Goal: Ask a question: Seek information or help from site administrators or community

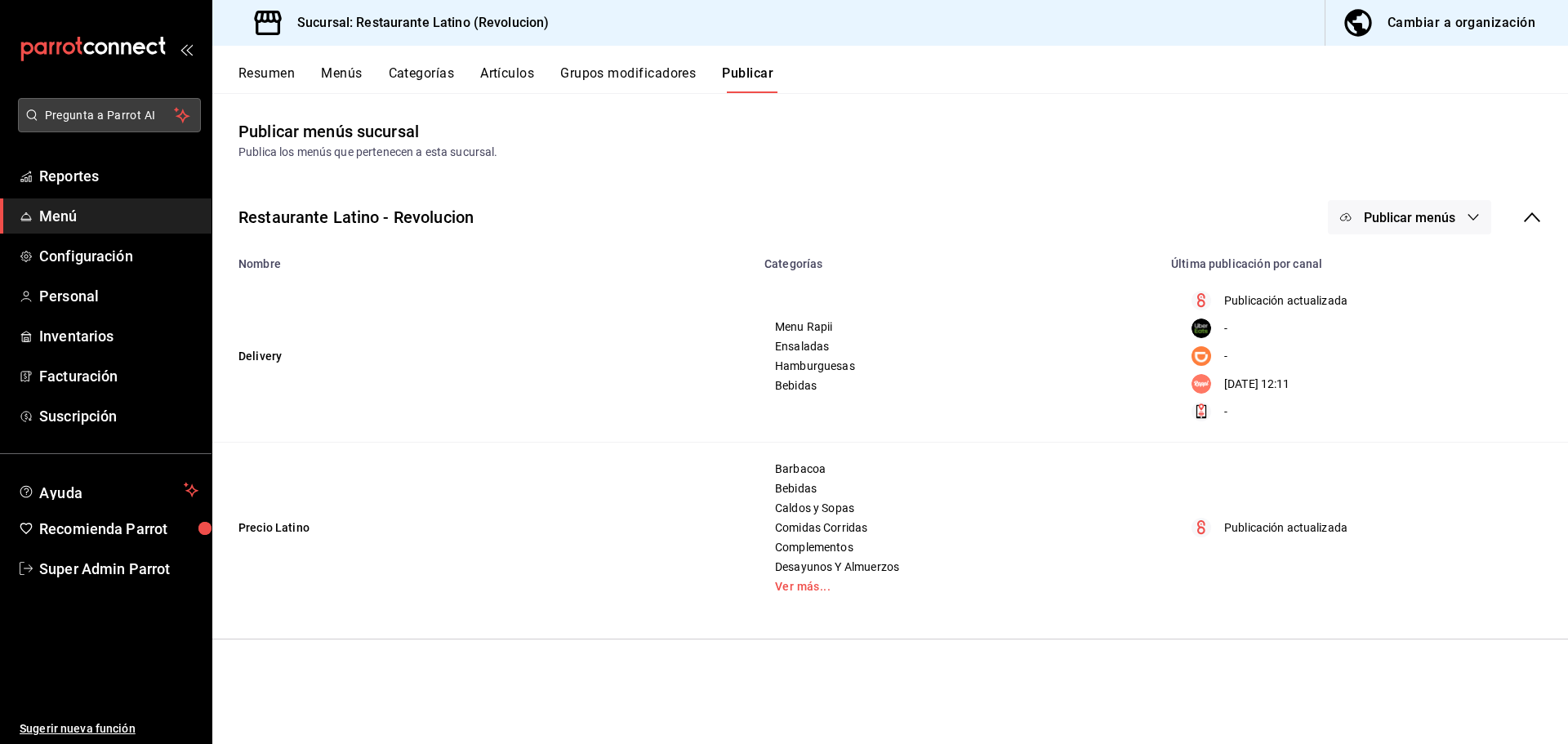
click at [74, 109] on span "Pregunta a Parrot AI" at bounding box center [109, 115] width 130 height 17
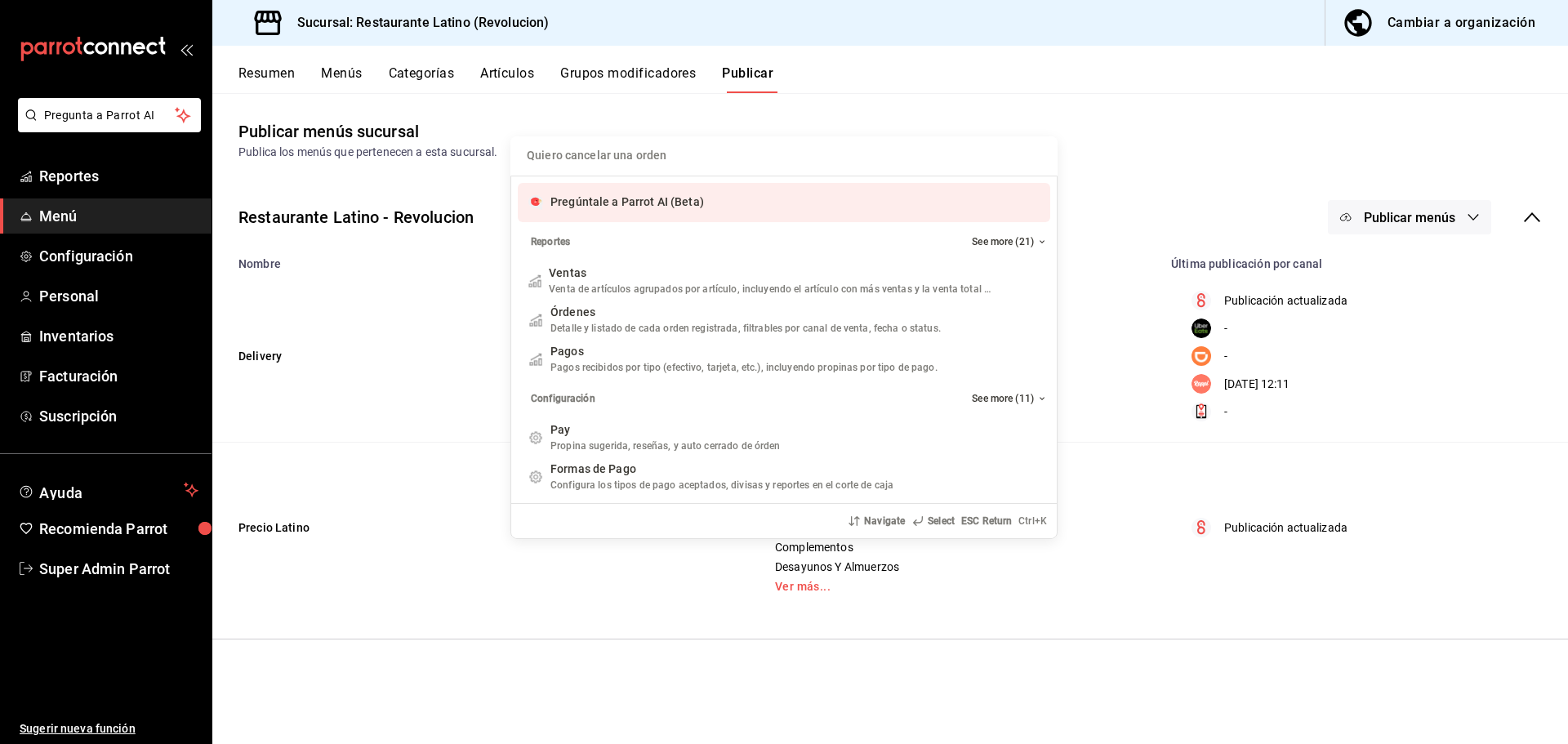
click at [648, 208] on span "Pregúntale a Parrot AI (Beta)" at bounding box center [627, 202] width 154 height 13
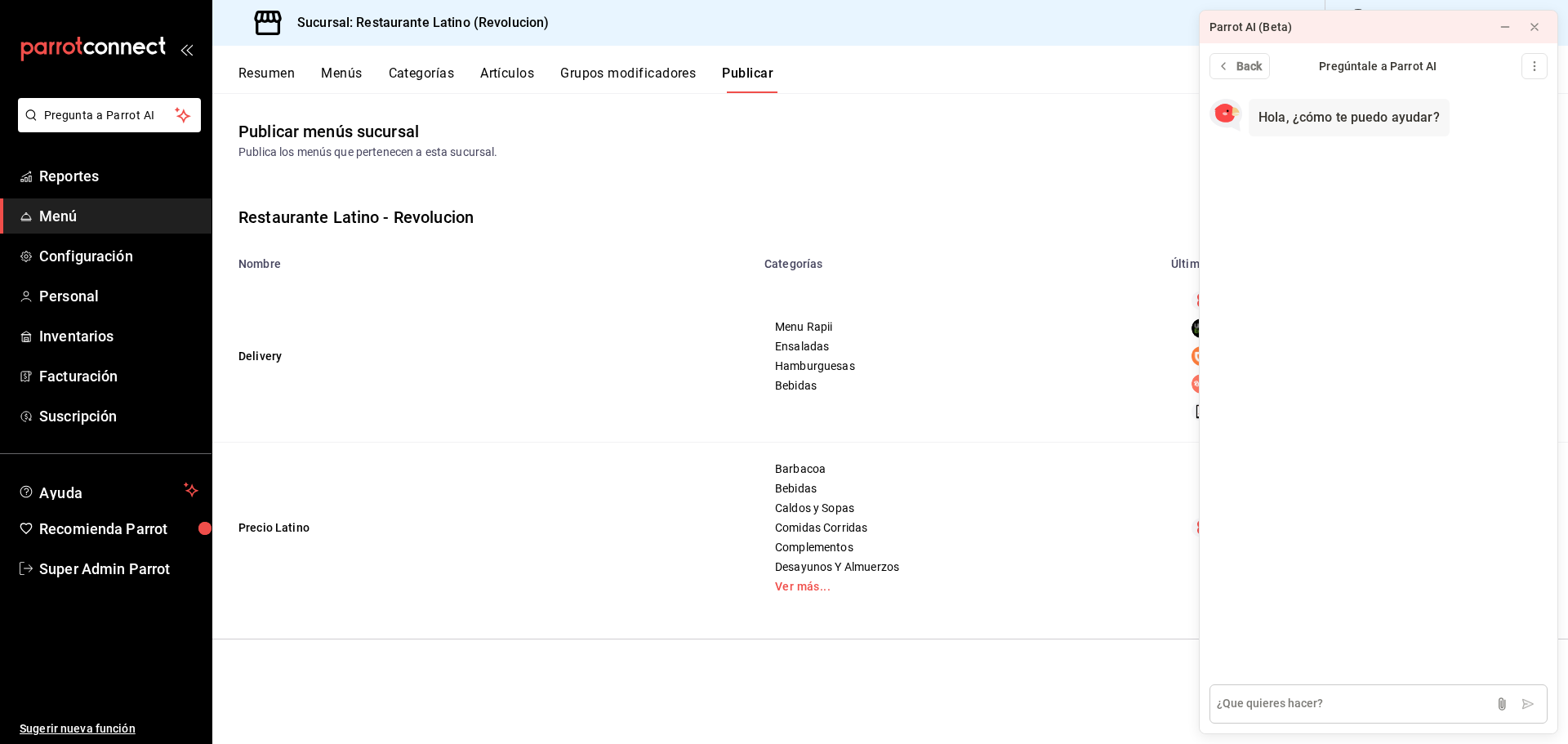
click at [1316, 708] on textarea at bounding box center [1378, 704] width 338 height 39
type textarea "COMO CNAJEAR UN CERTIFCADO DE REGALO"
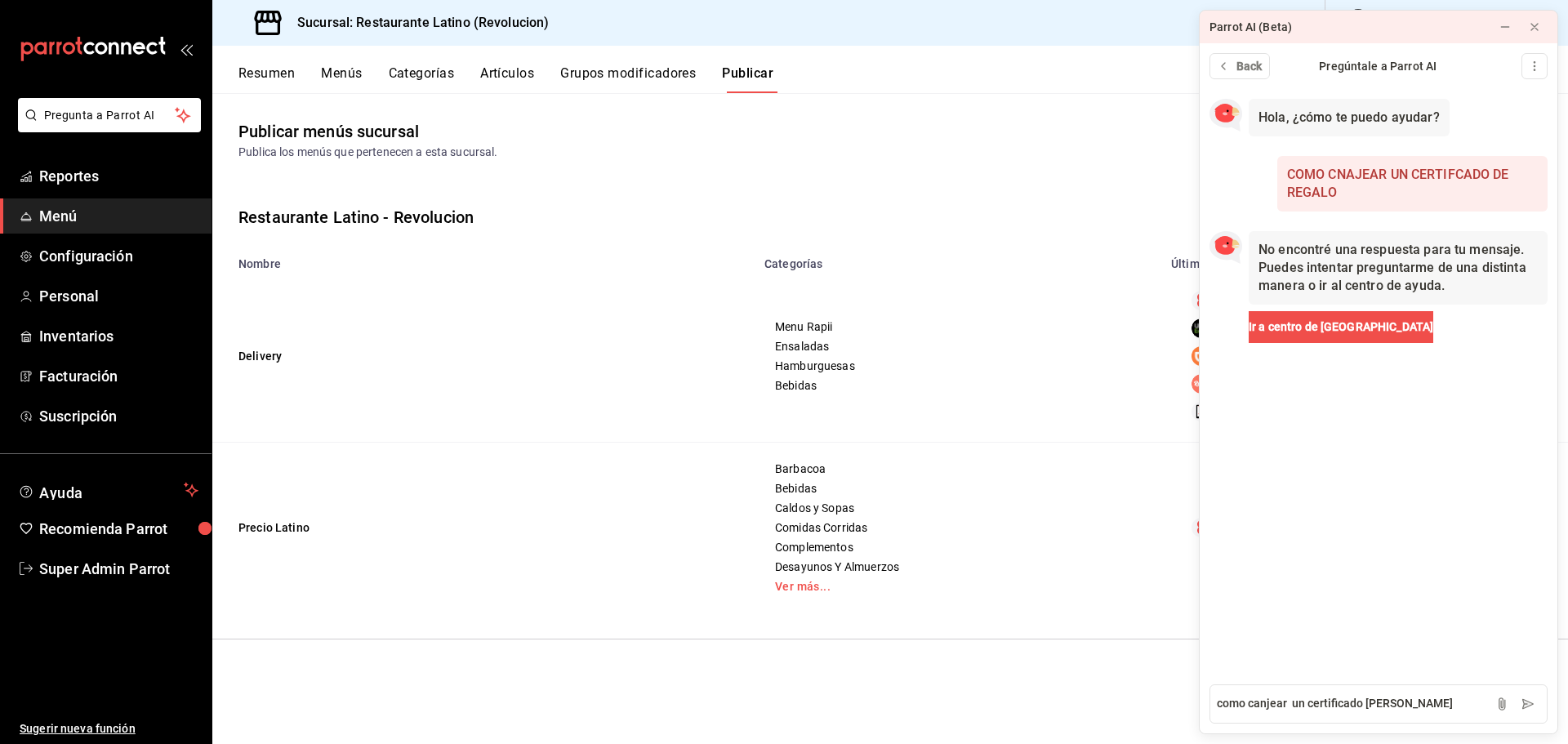
type textarea "como canjear un certificado de regalo"
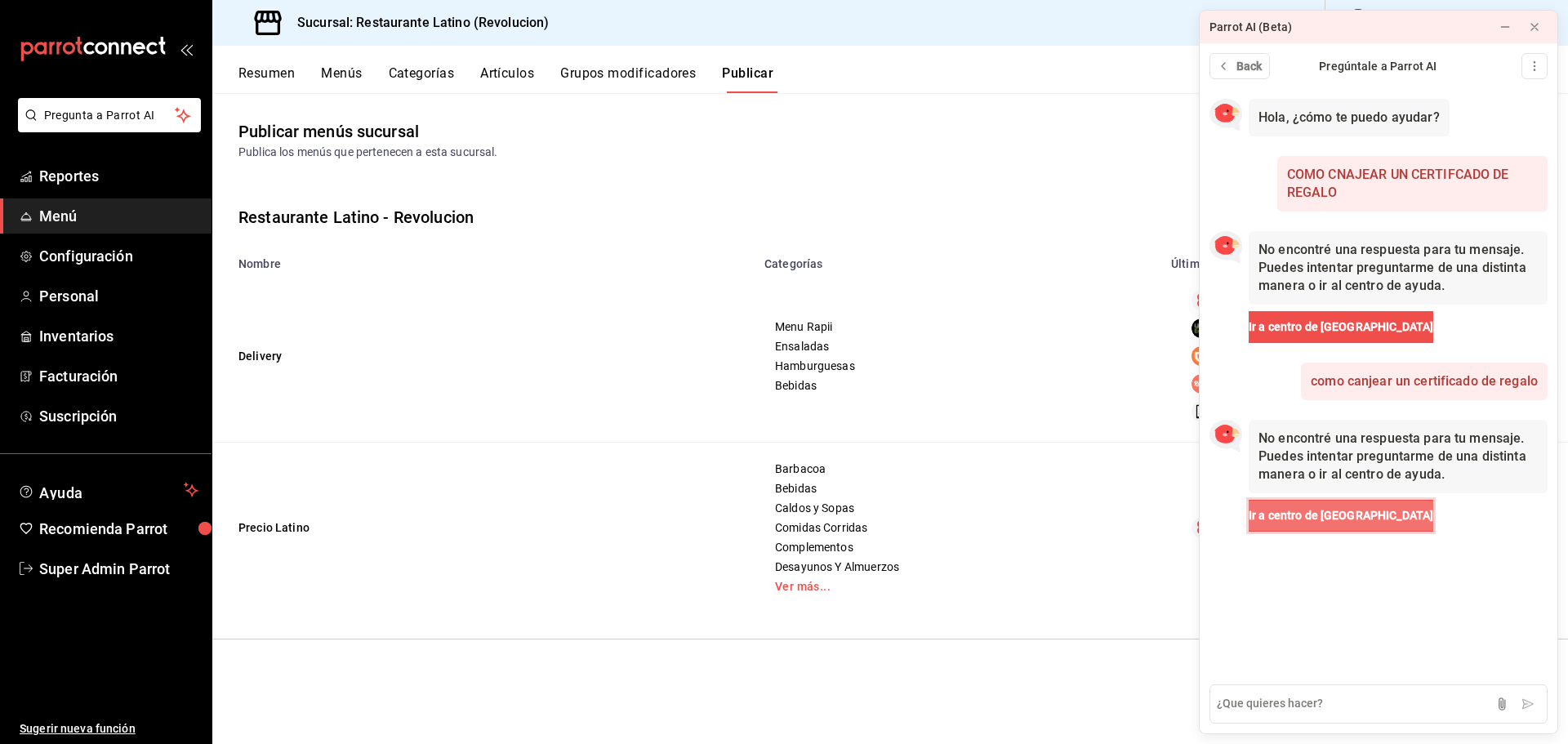
click at [1356, 525] on button "Ir a centro de Ayuda" at bounding box center [1341, 516] width 185 height 32
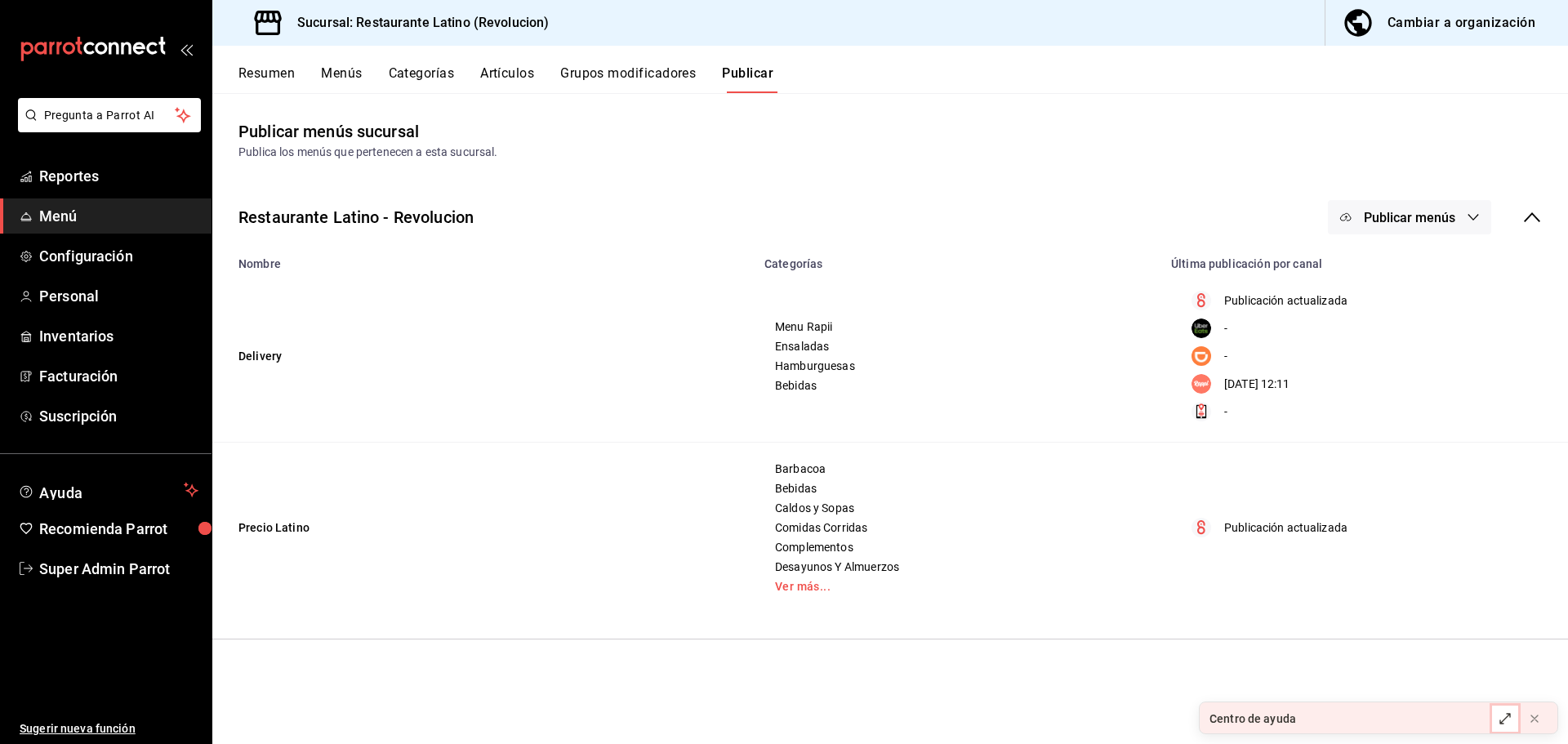
click at [1496, 710] on button at bounding box center [1504, 718] width 26 height 26
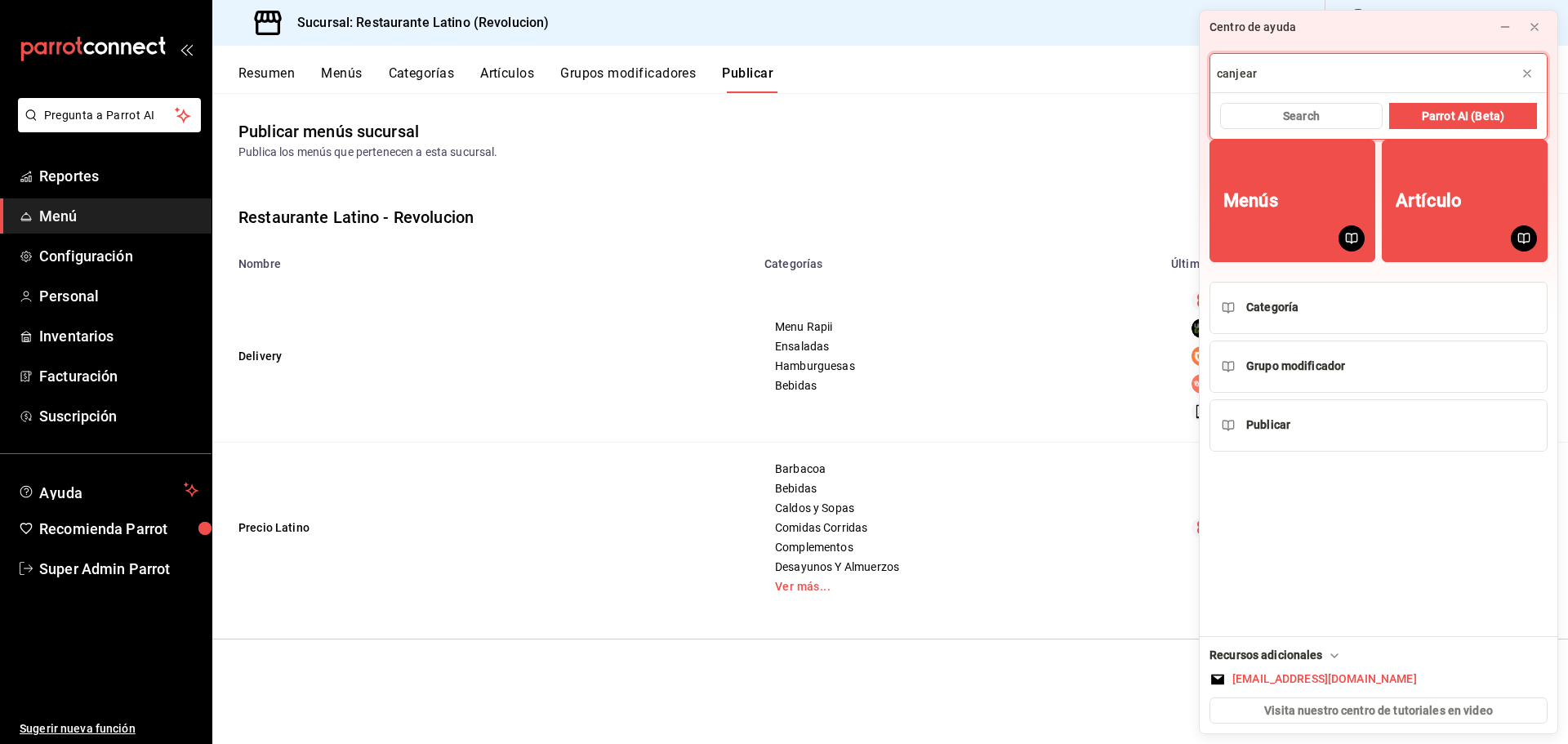
type input "canjear"
click at [78, 265] on span "Configuración" at bounding box center [119, 256] width 160 height 22
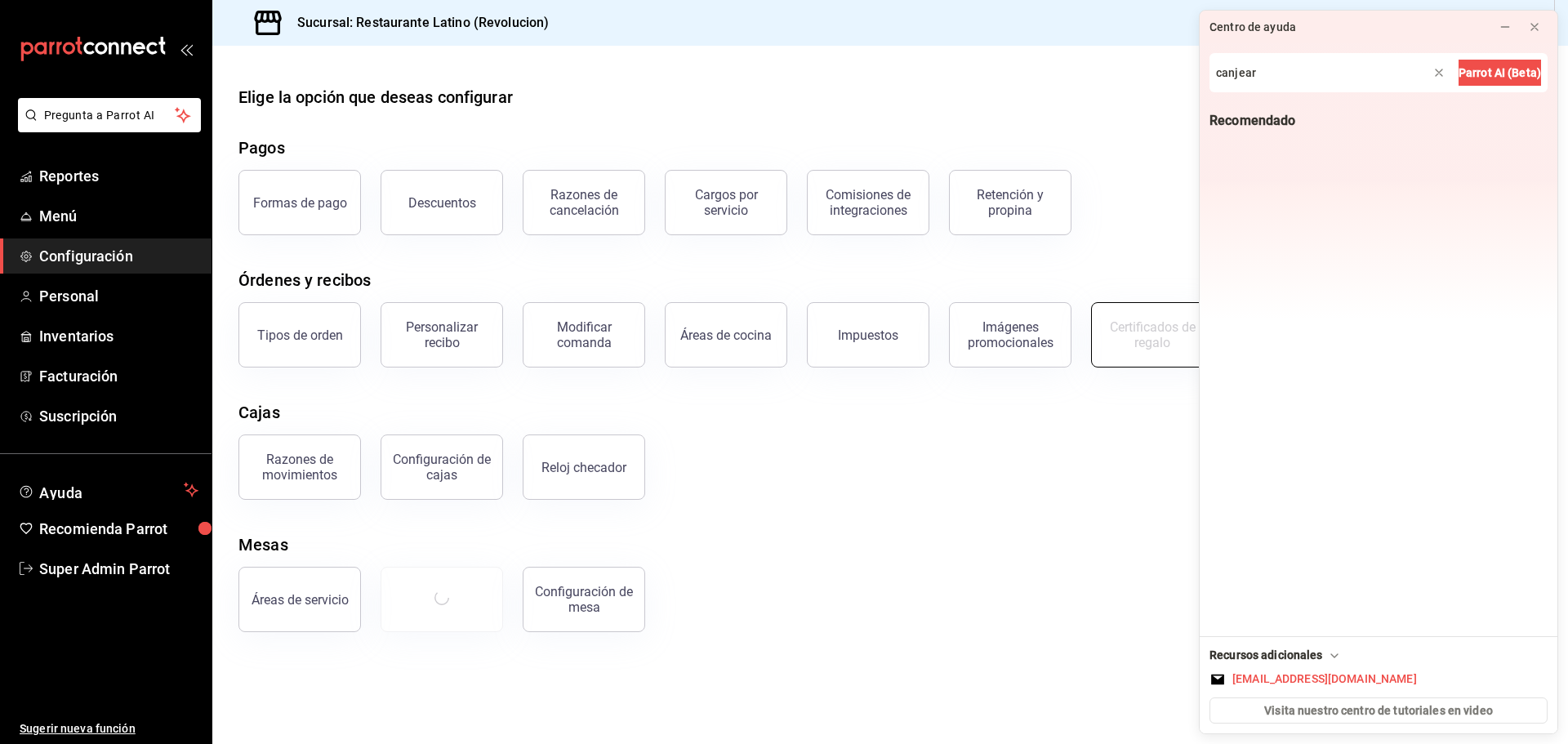
click at [1130, 342] on div "Certificados de regalo" at bounding box center [1152, 334] width 102 height 31
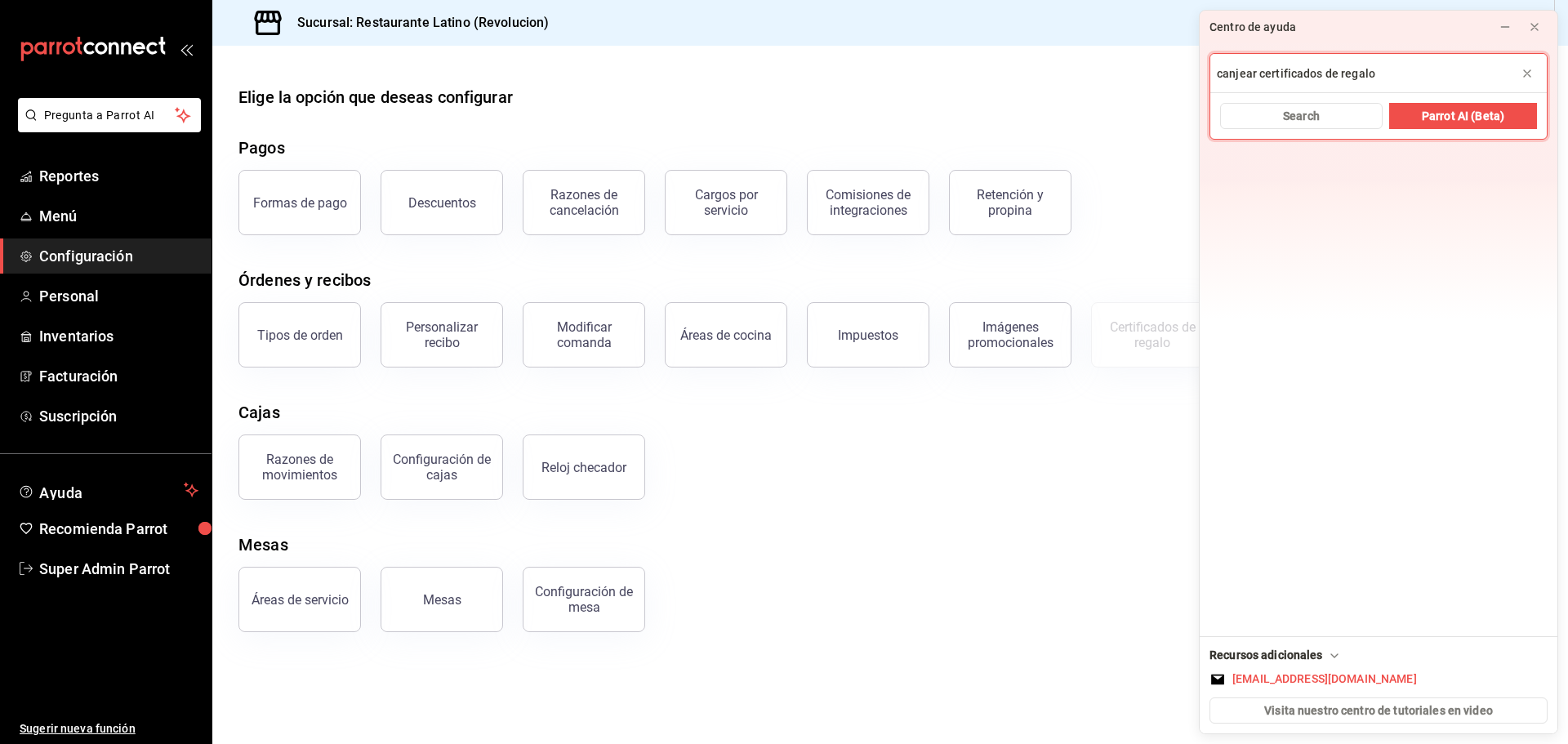
type input "canjear certificados de regalo"
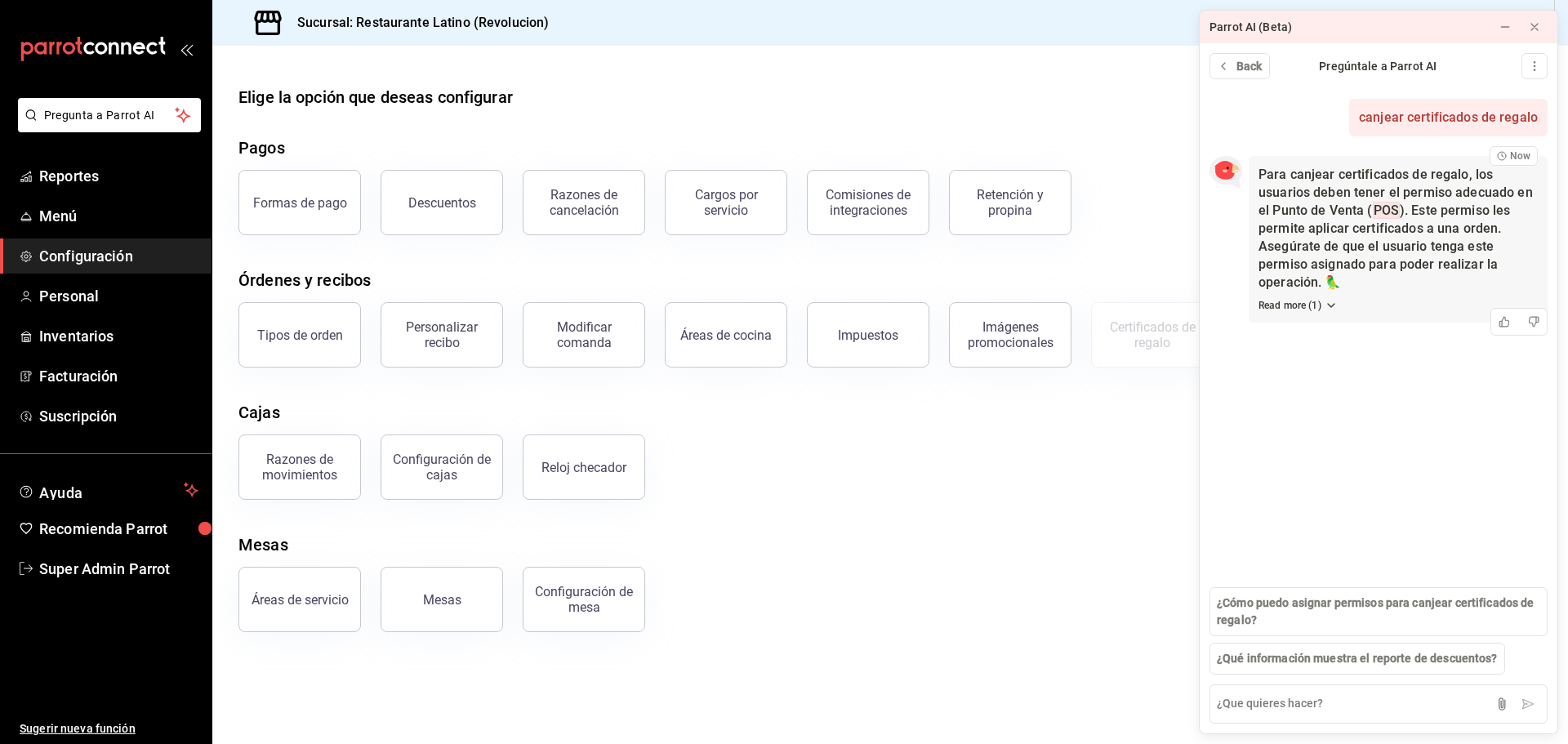
click at [1310, 296] on div "Para canjear certificados de regalo, los usuarios deben tener el permiso adecua…" at bounding box center [1398, 239] width 299 height 166
click at [1314, 313] on div "Para canjear certificados de regalo, los usuarios deben tener el permiso adecua…" at bounding box center [1398, 239] width 299 height 166
click at [1322, 307] on button "Read more ( 1 )" at bounding box center [1298, 306] width 79 height 15
click at [1392, 615] on span "¿Cómo puedo asignar permisos para canjear certificados de regalo?" at bounding box center [1378, 611] width 323 height 34
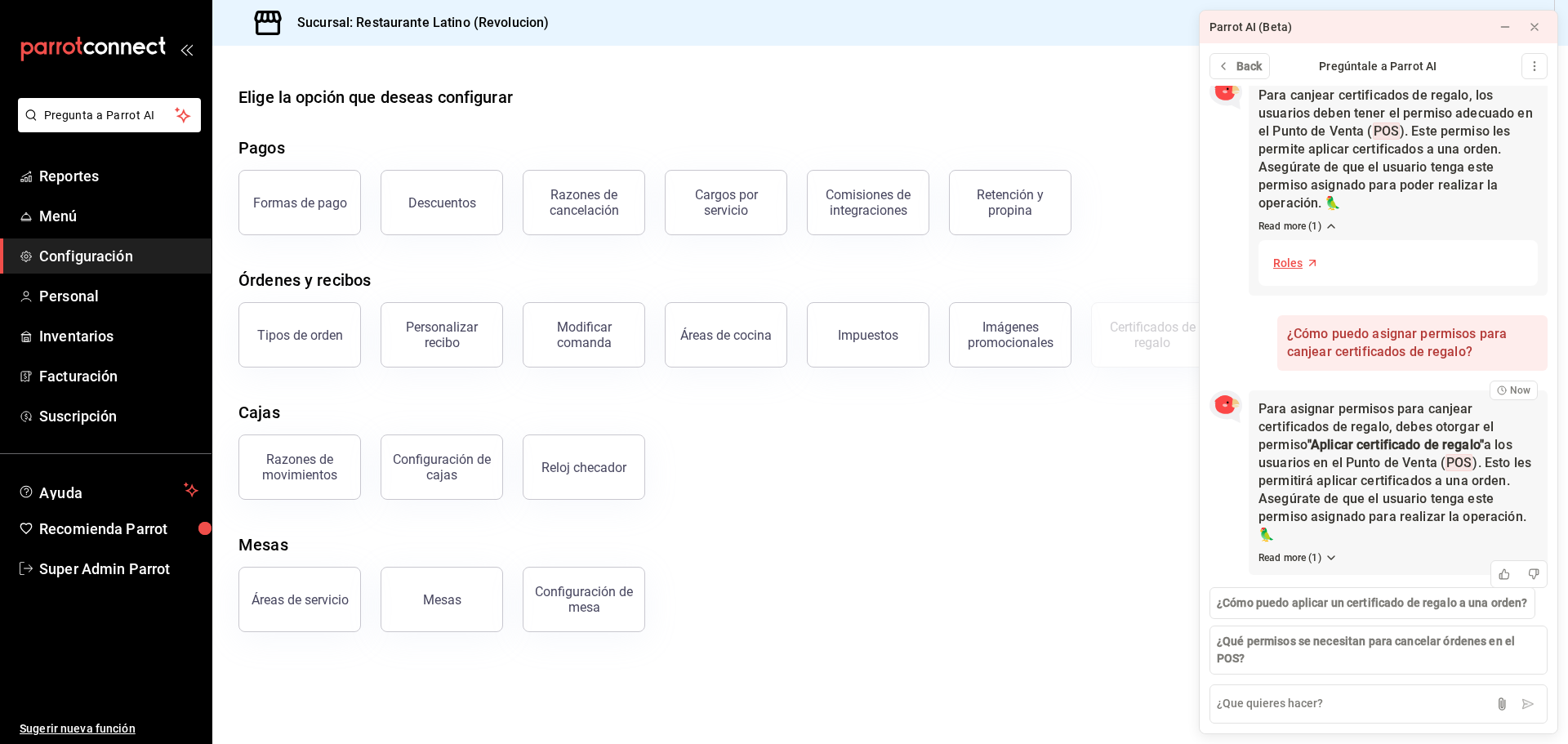
scroll to position [82, 0]
click at [1308, 553] on button "Read more ( 1 )" at bounding box center [1298, 554] width 79 height 15
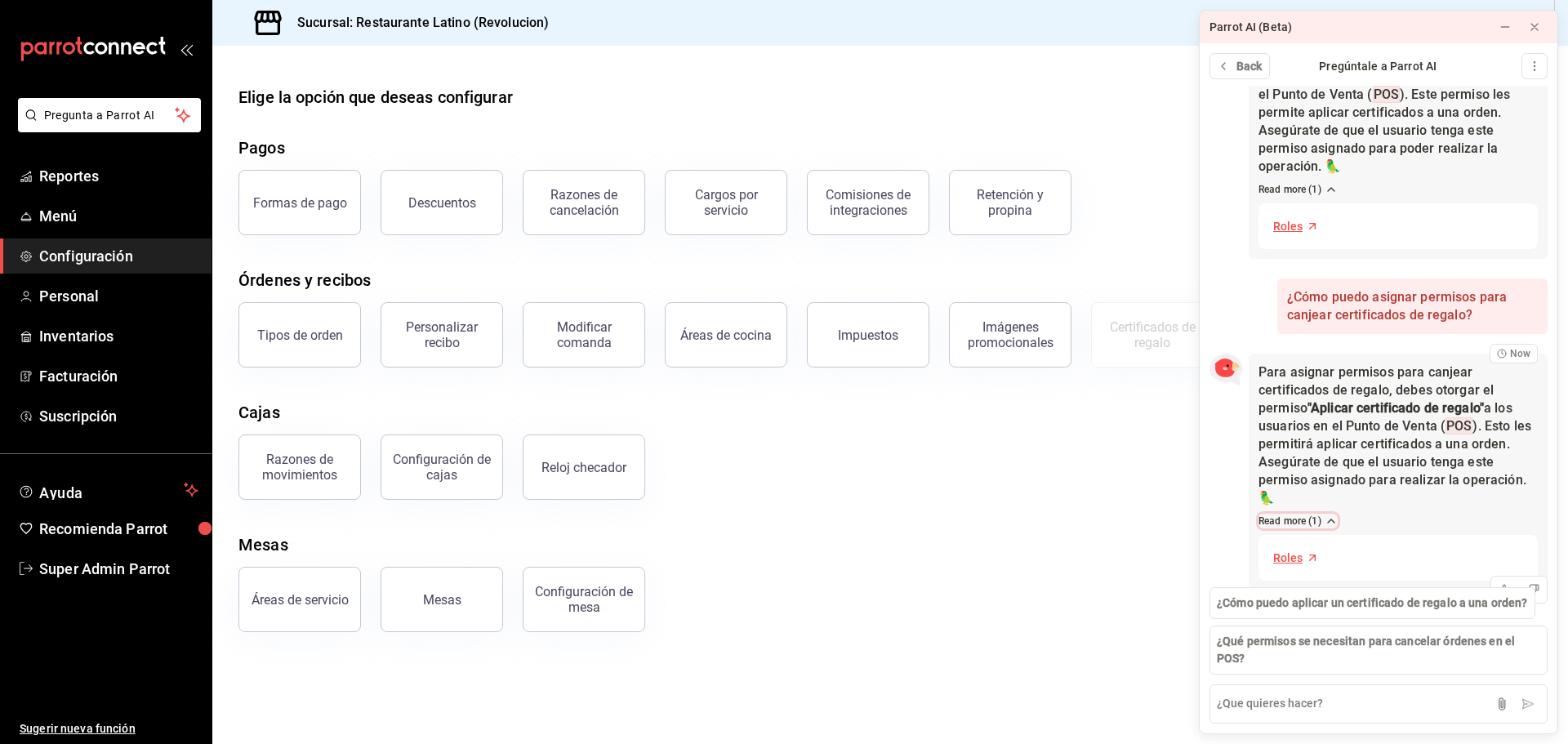
scroll to position [134, 0]
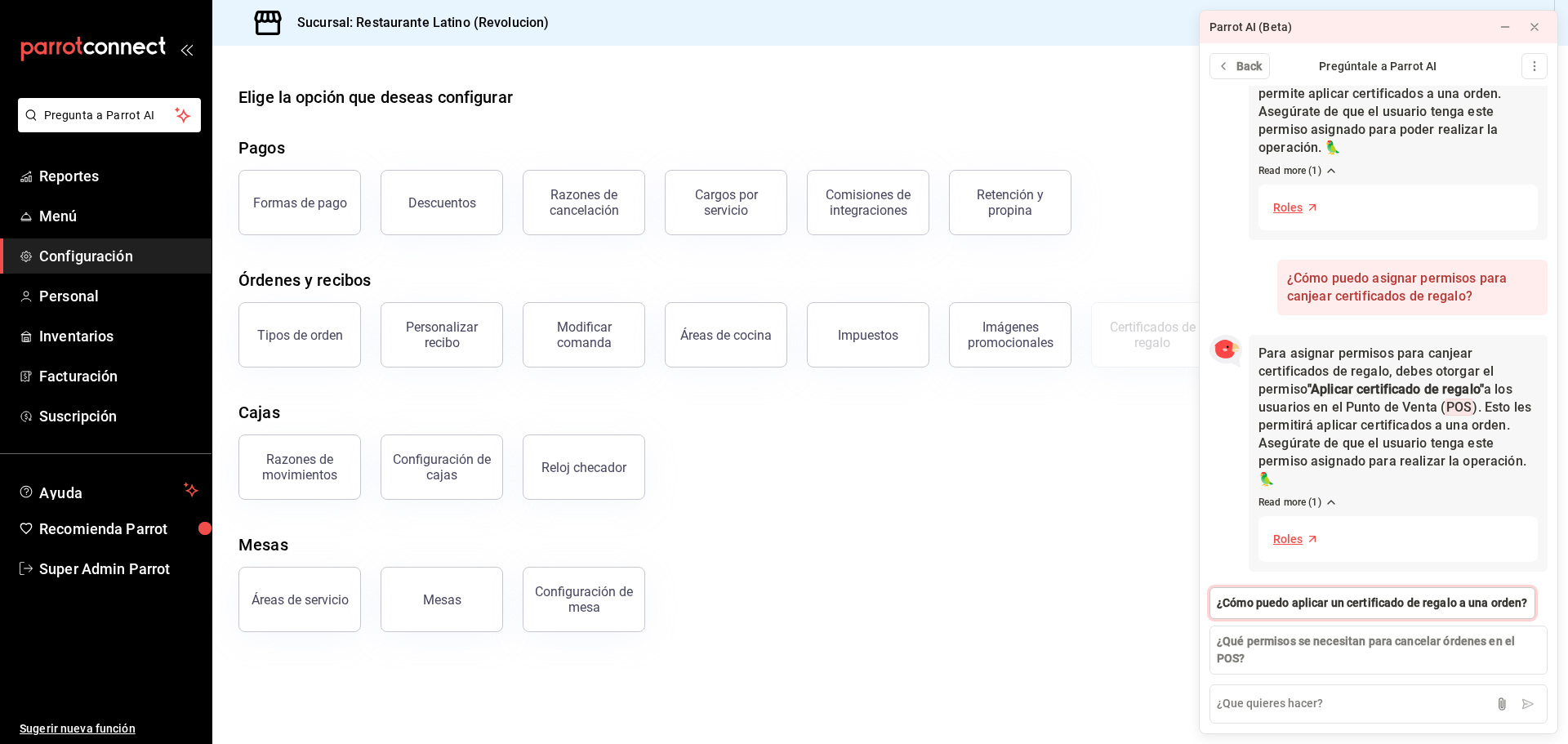
click at [1311, 600] on span "¿Cómo puedo aplicar un certificado de regalo a una orden?" at bounding box center [1372, 603] width 311 height 17
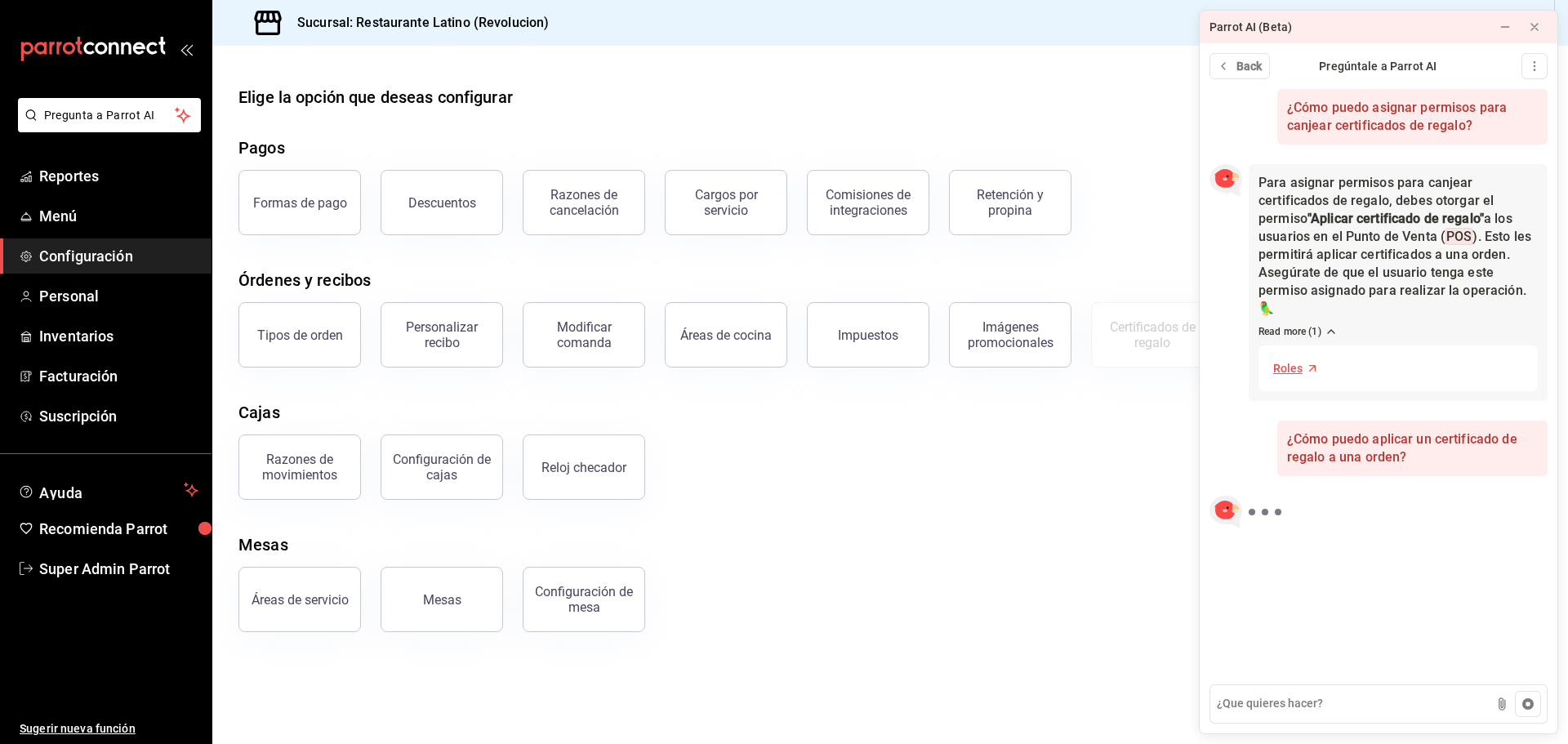
scroll to position [254, 0]
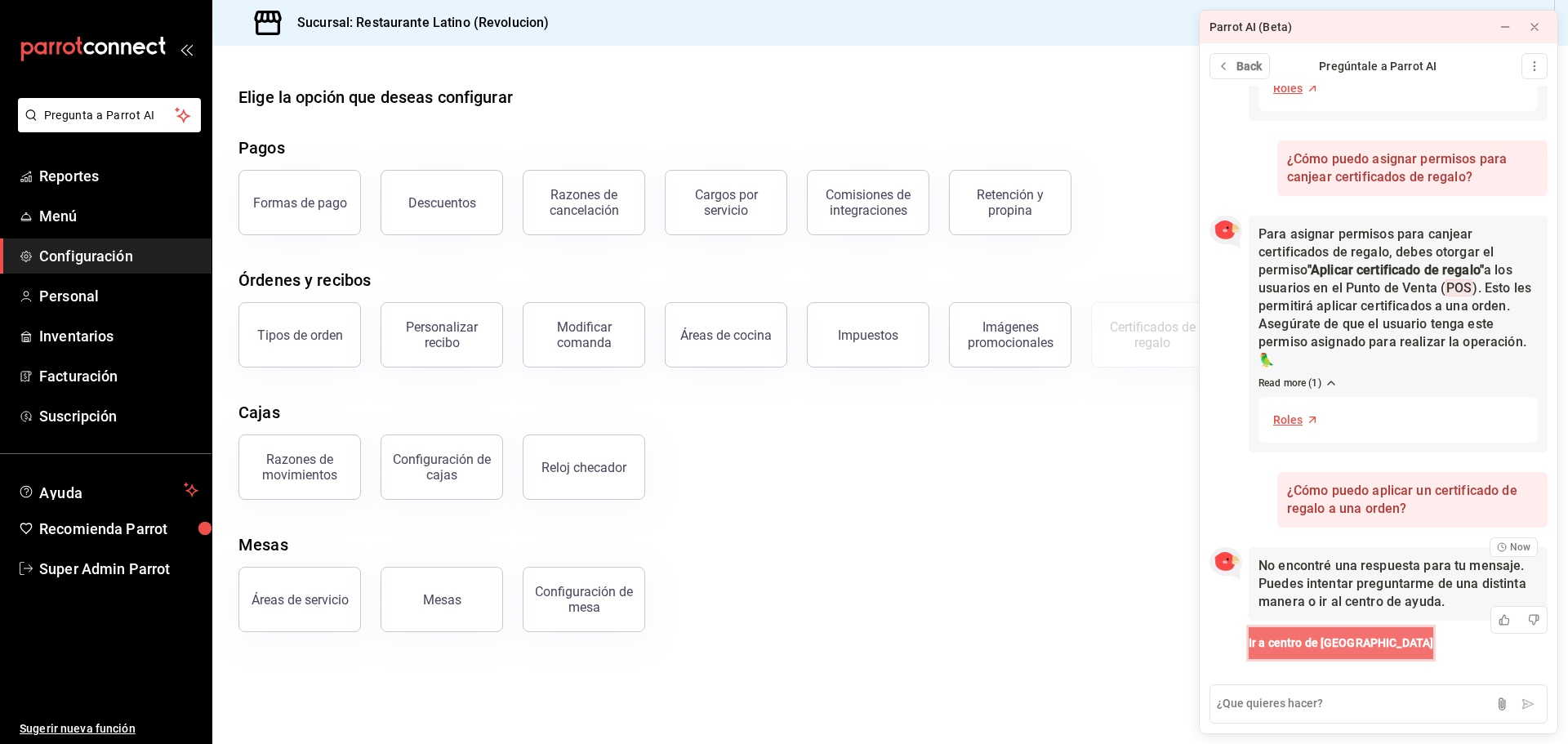
click at [1310, 645] on span "Ir a centro de Ayuda" at bounding box center [1341, 642] width 185 height 17
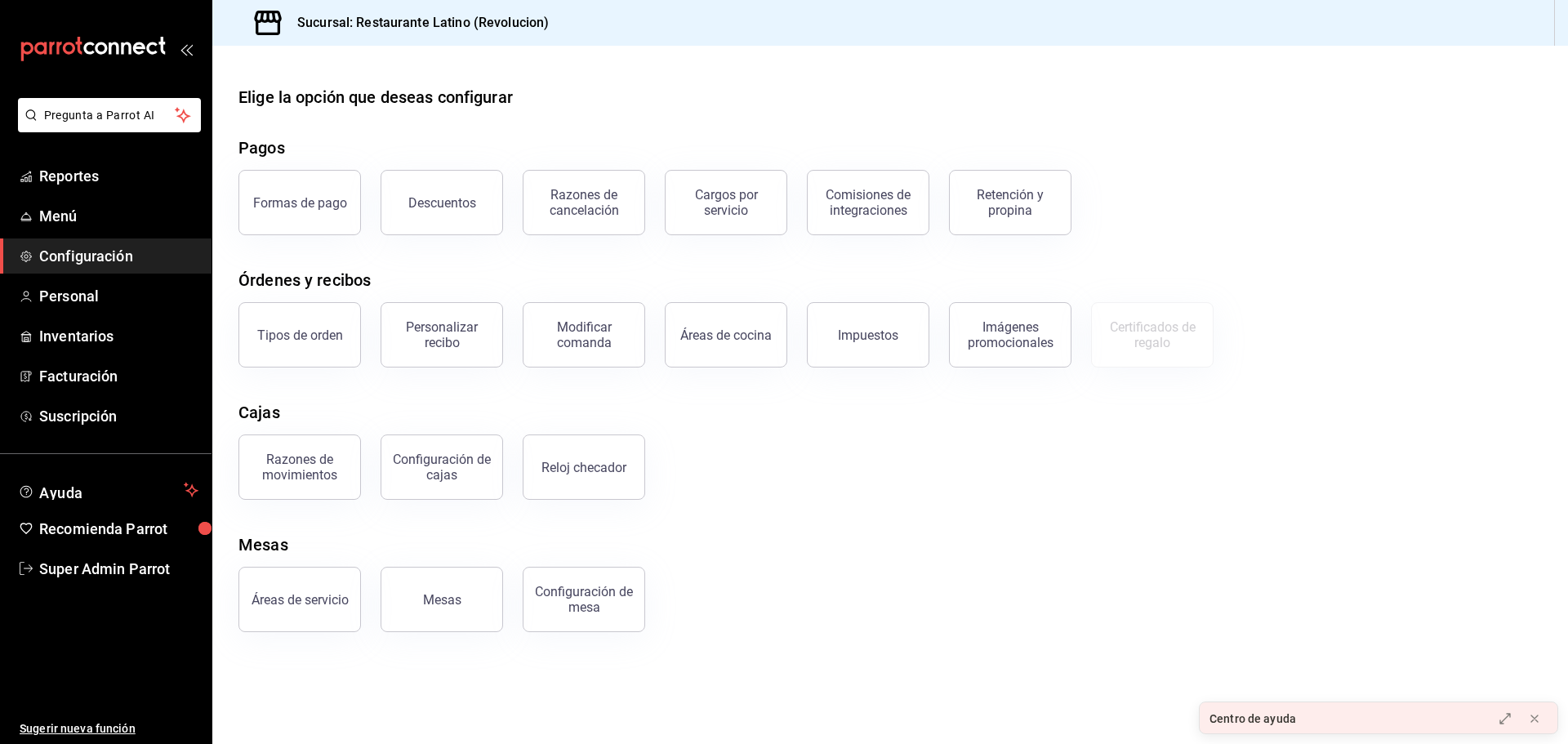
click at [1314, 717] on div "Centro de ayuda" at bounding box center [1340, 718] width 282 height 33
click at [1500, 713] on icon at bounding box center [1504, 719] width 13 height 13
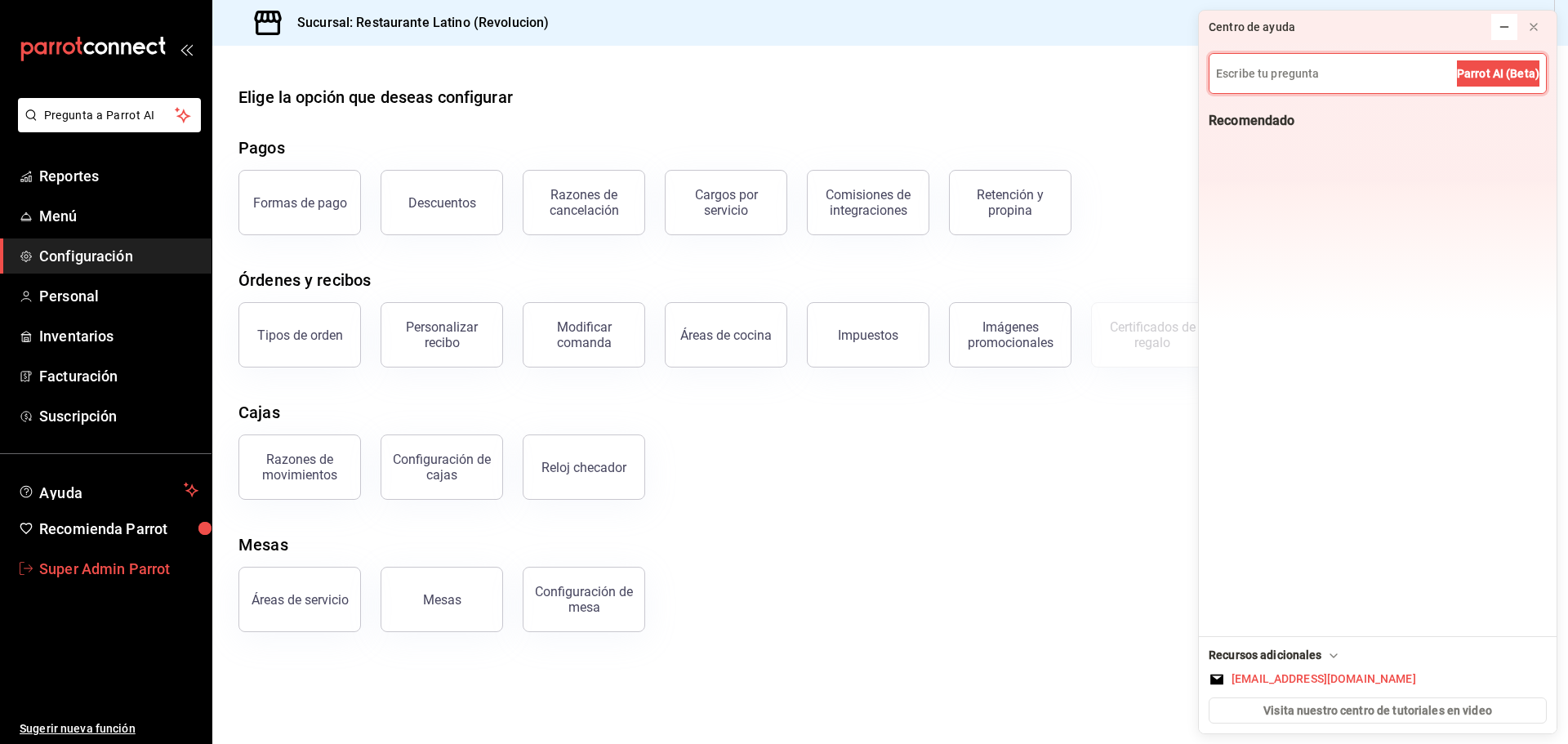
click at [108, 561] on span "Super Admin Parrot" at bounding box center [119, 568] width 160 height 22
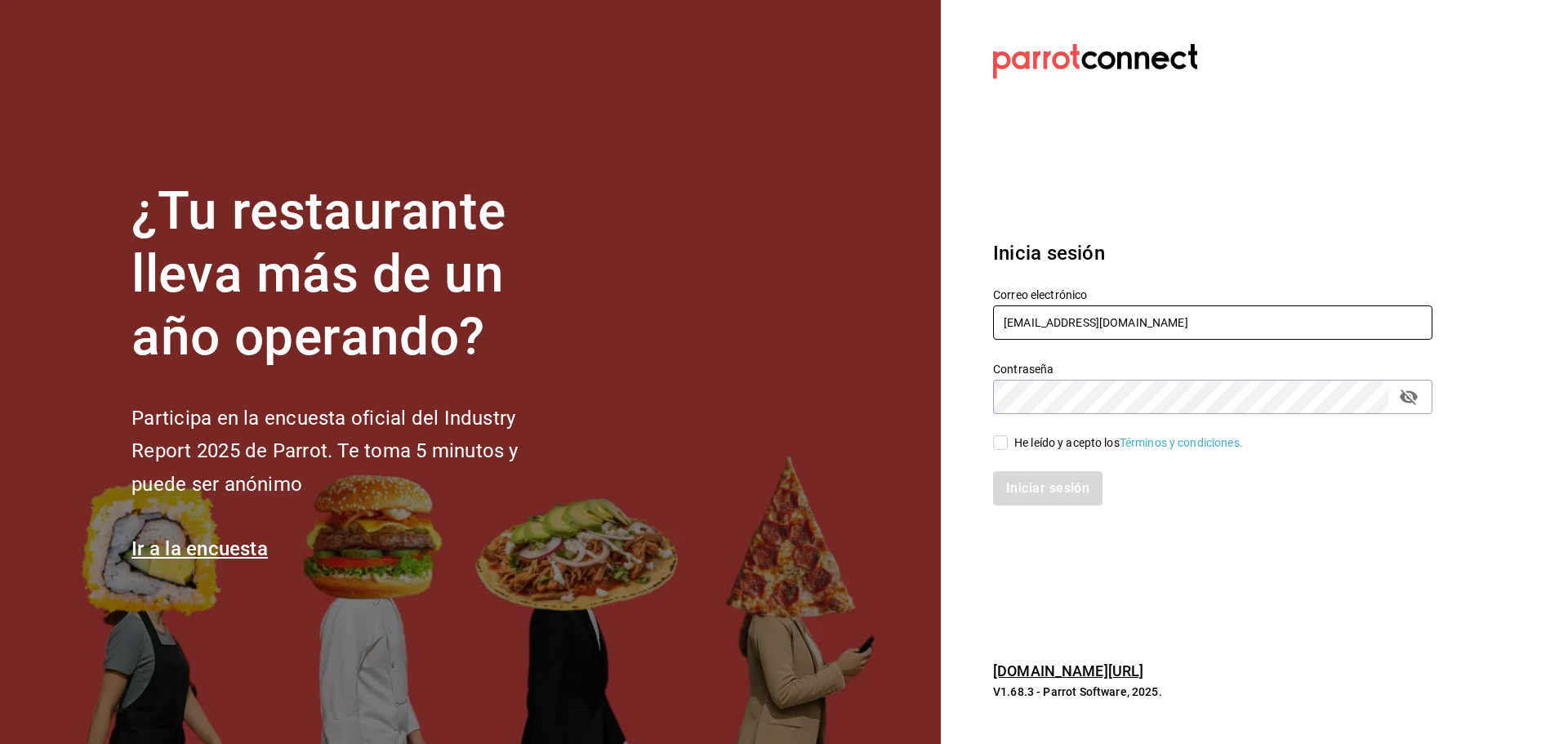
click at [1091, 315] on input "latino@revolucion.com" at bounding box center [1212, 322] width 439 height 34
type input "[EMAIL_ADDRESS][DOMAIN_NAME]"
click at [1025, 442] on div "He leído y acepto los Términos y condiciones." at bounding box center [1129, 443] width 228 height 17
click at [1008, 442] on input "He leído y acepto los Términos y condiciones." at bounding box center [1000, 443] width 15 height 15
checkbox input "true"
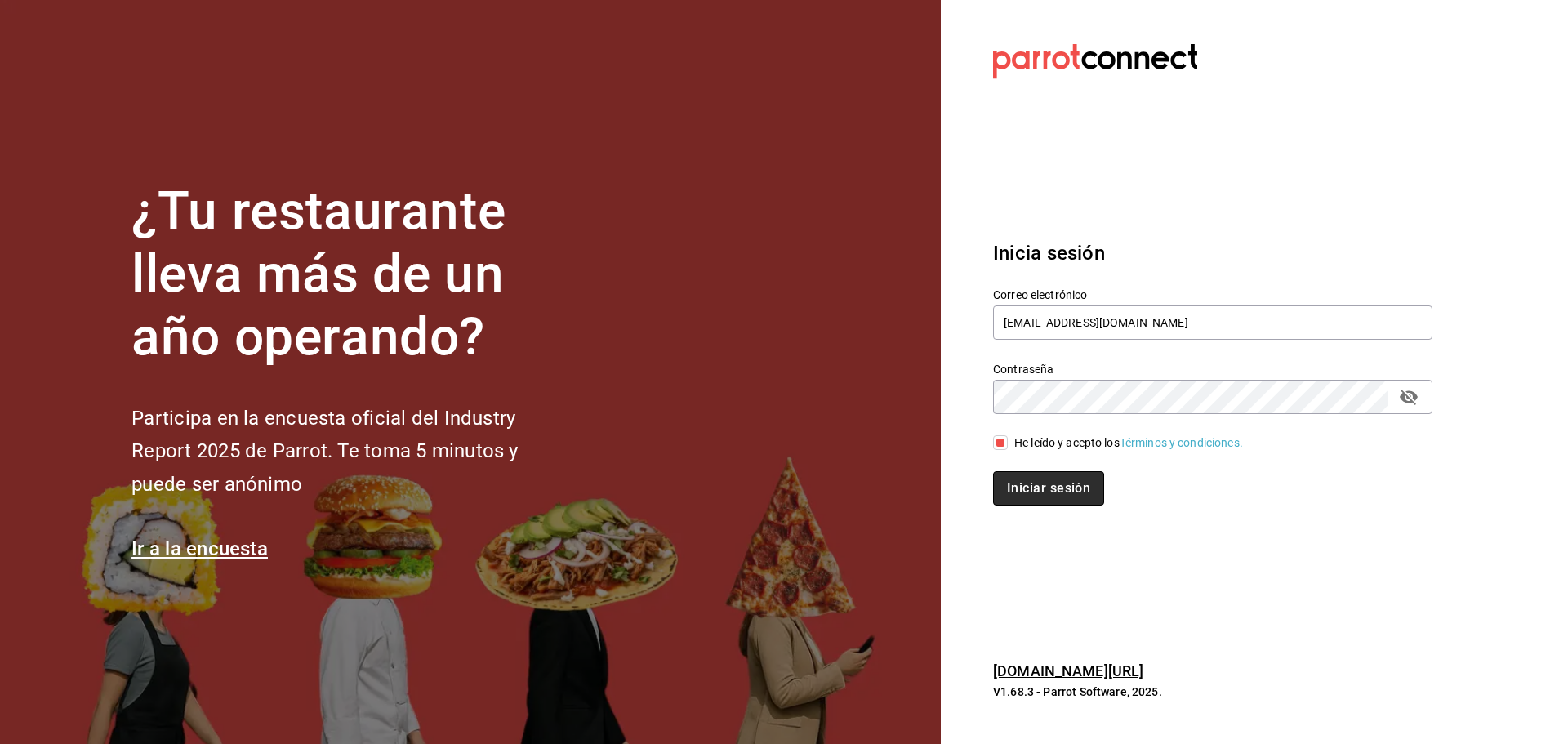
click at [1046, 489] on button "Iniciar sesión" at bounding box center [1048, 488] width 111 height 34
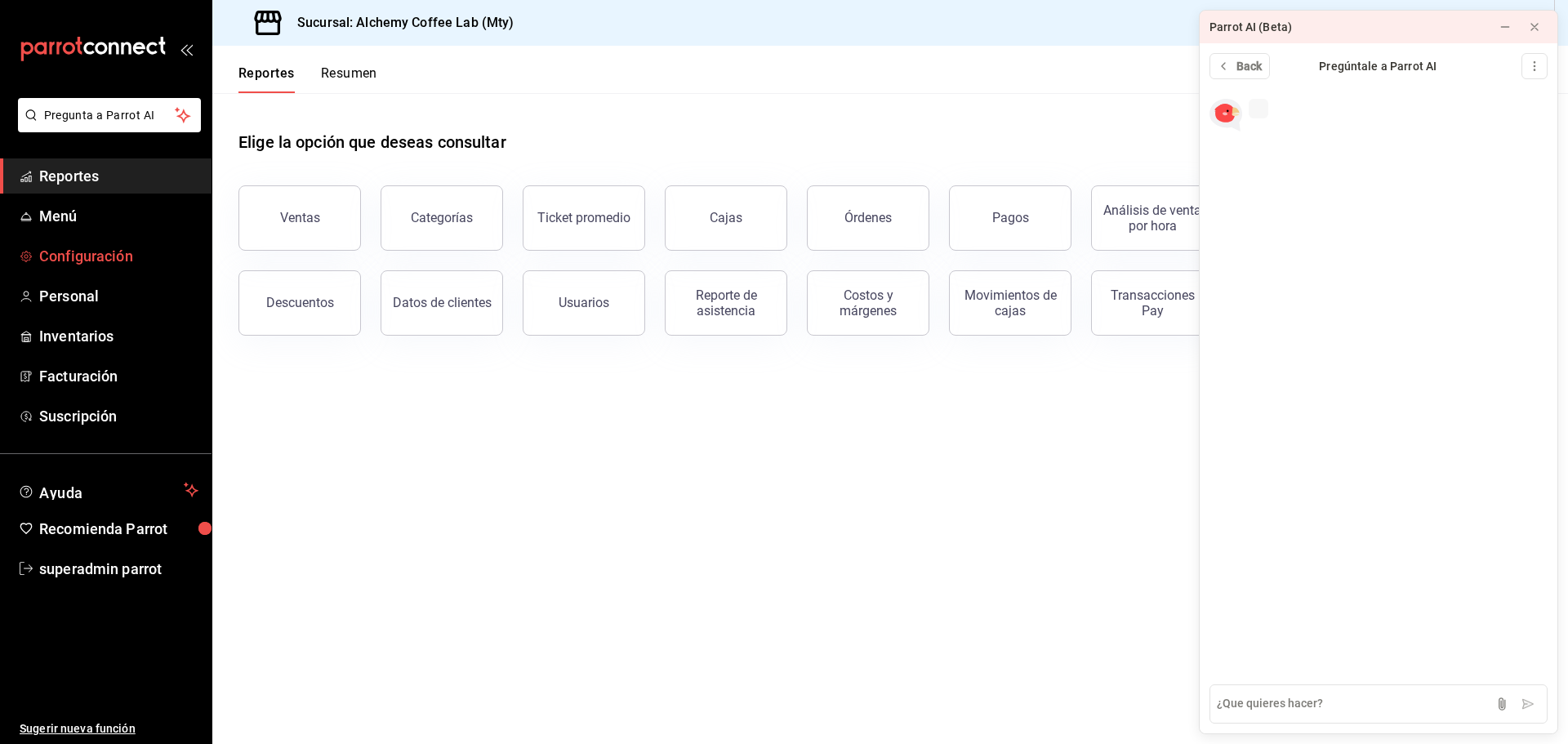
click at [109, 258] on span "Configuración" at bounding box center [119, 256] width 160 height 22
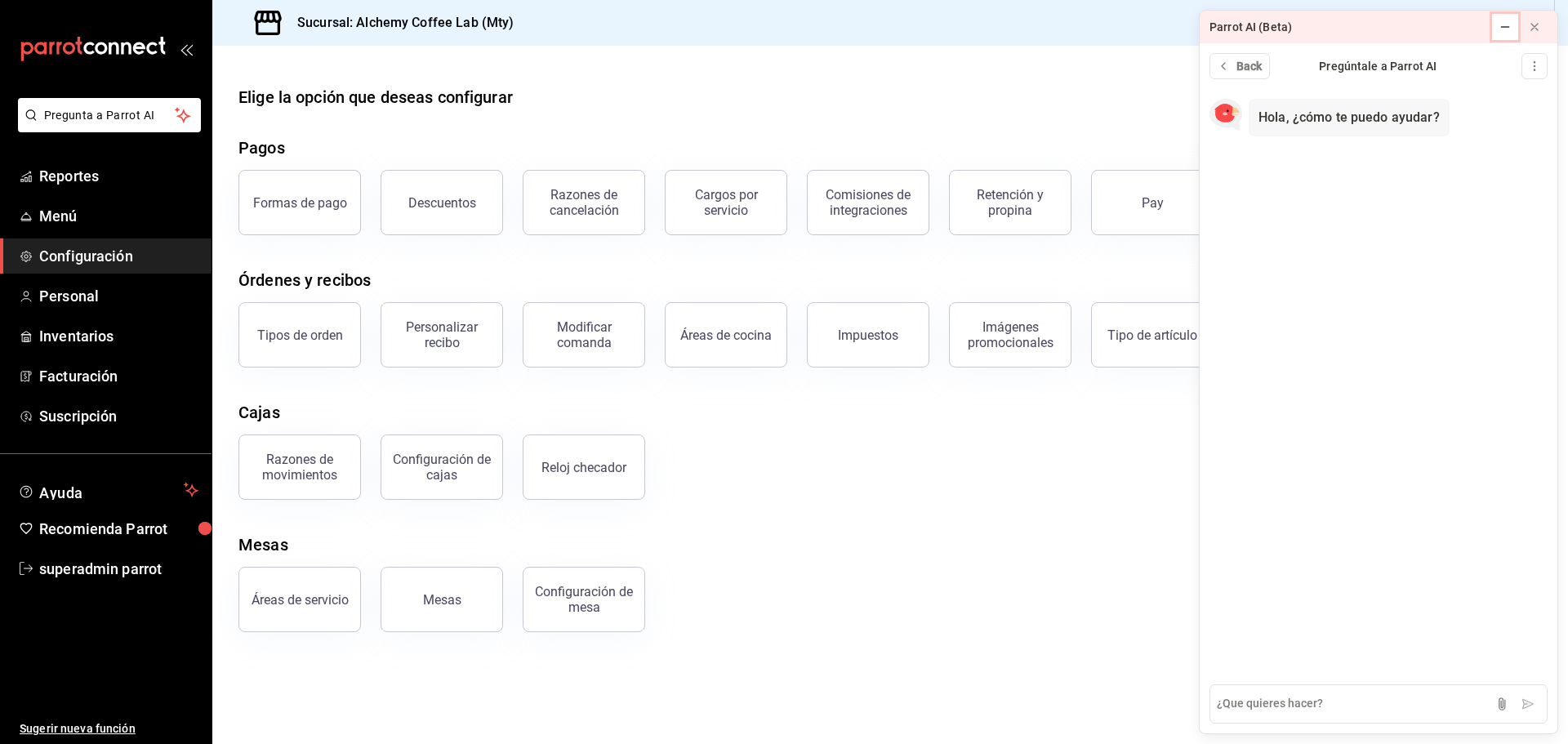
click at [1515, 20] on button at bounding box center [1504, 27] width 26 height 26
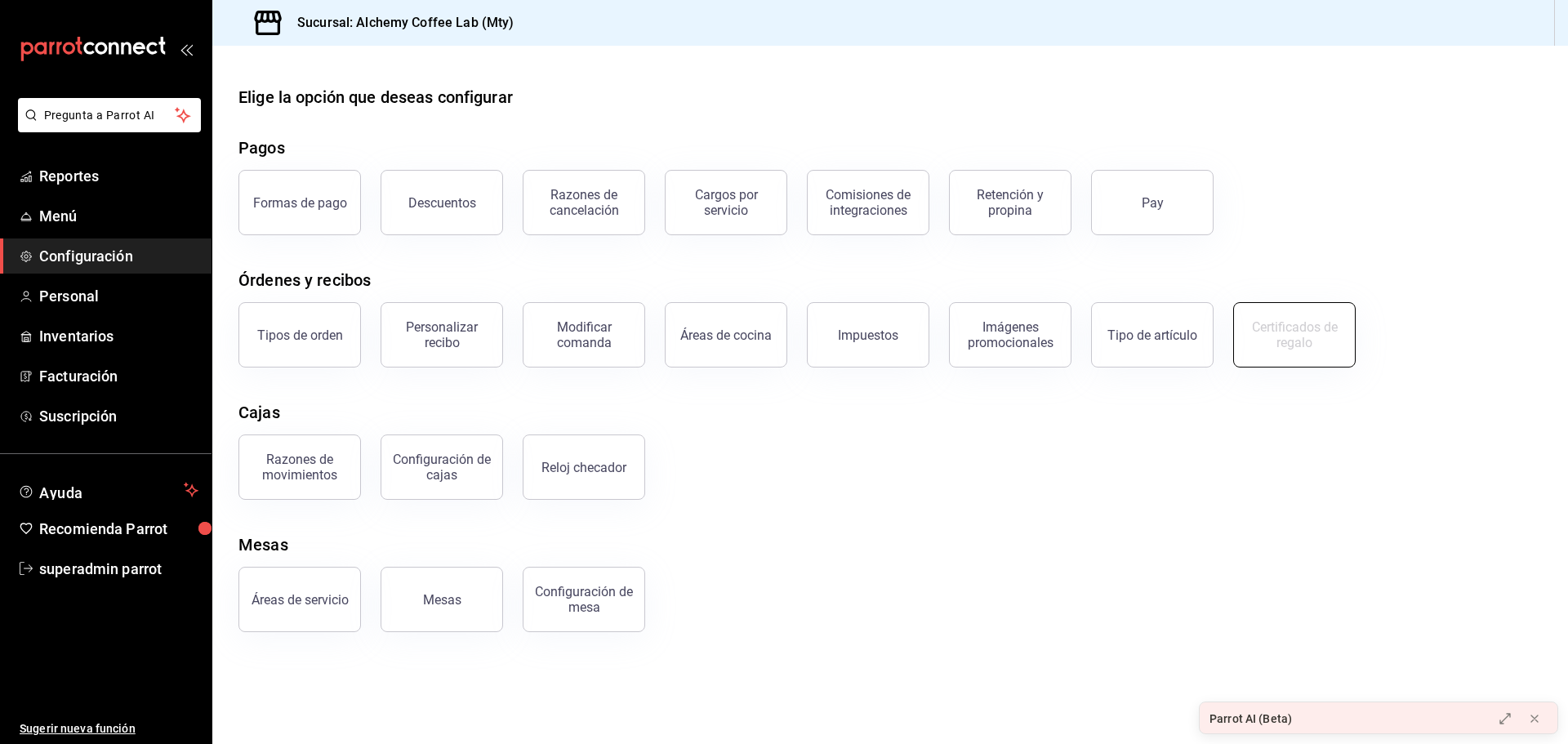
click at [1311, 338] on div "Certificados de regalo" at bounding box center [1294, 334] width 102 height 31
drag, startPoint x: 1311, startPoint y: 338, endPoint x: 413, endPoint y: 495, distance: 911.6
click at [1306, 340] on div "Certificados de regalo" at bounding box center [1294, 334] width 102 height 31
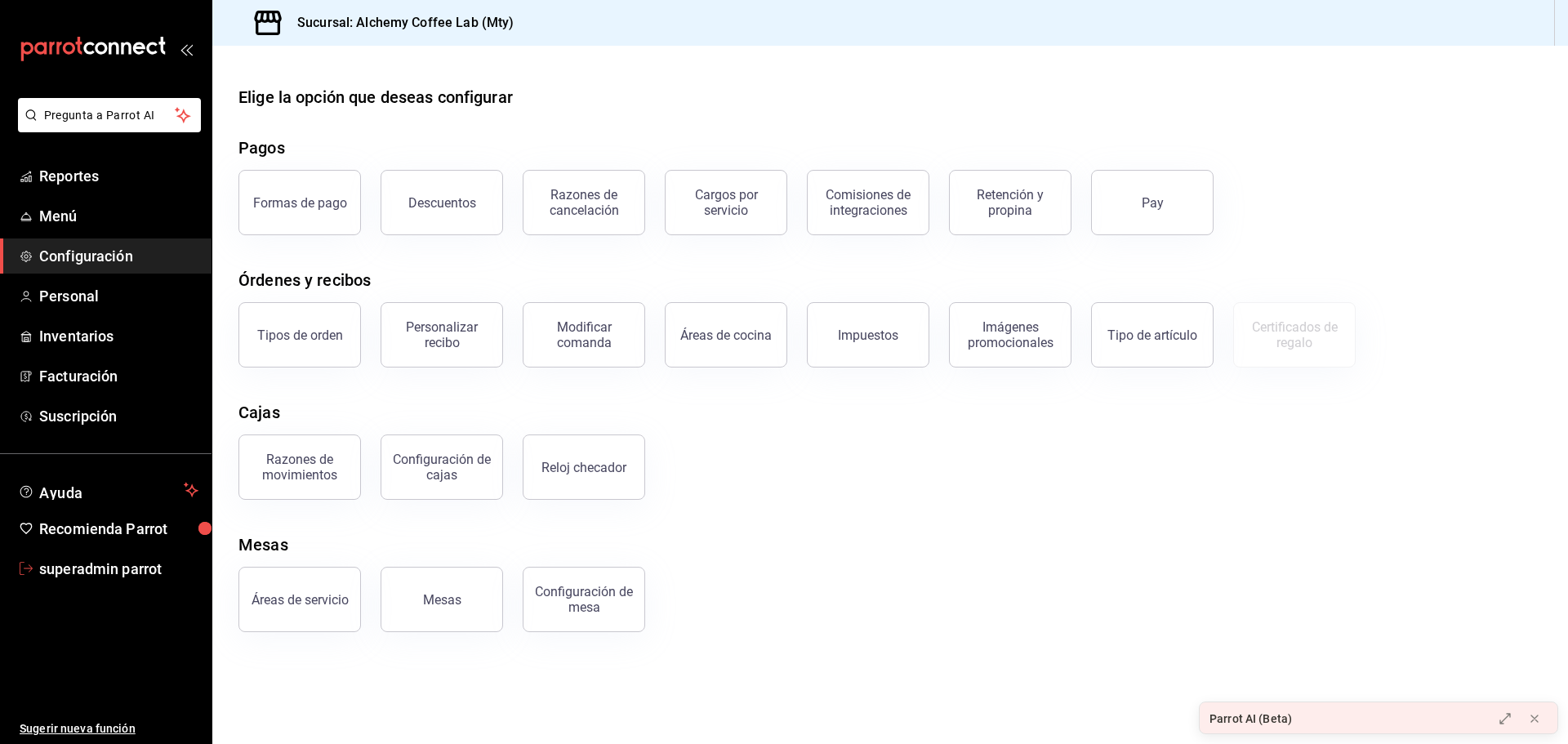
click at [117, 559] on span "superadmin parrot" at bounding box center [119, 568] width 160 height 22
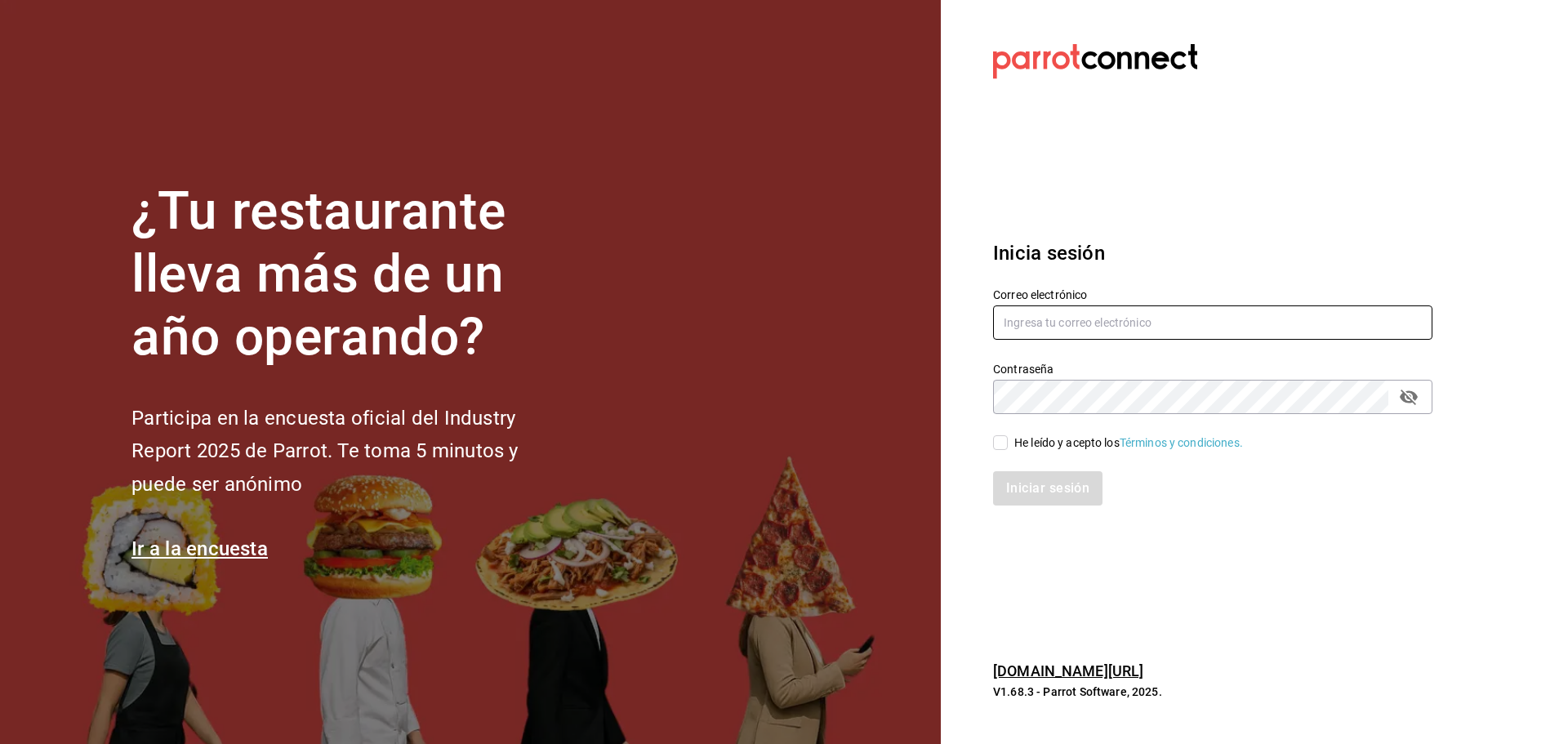
type input "[EMAIL_ADDRESS][DOMAIN_NAME]"
